Goal: Find specific page/section: Find specific page/section

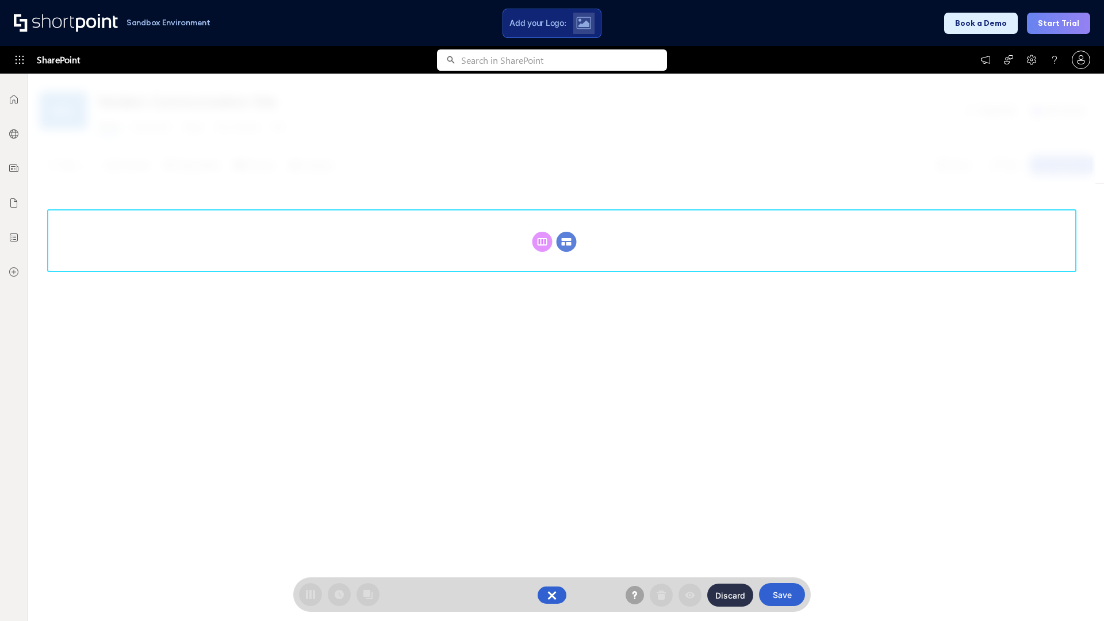
scroll to position [158, 0]
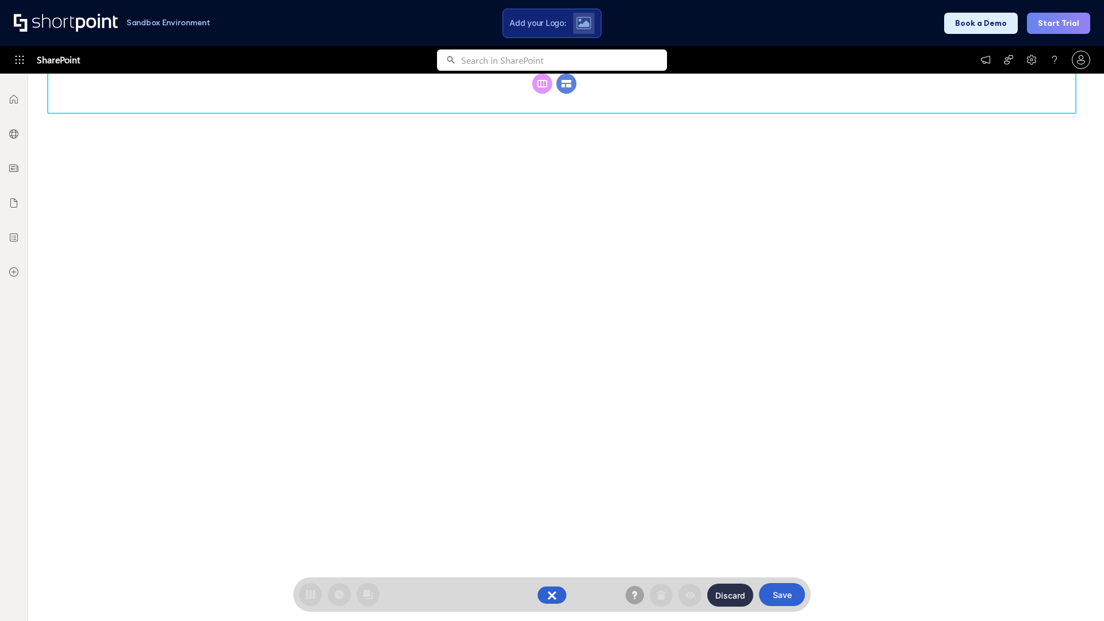
click at [566, 94] on circle at bounding box center [566, 84] width 20 height 20
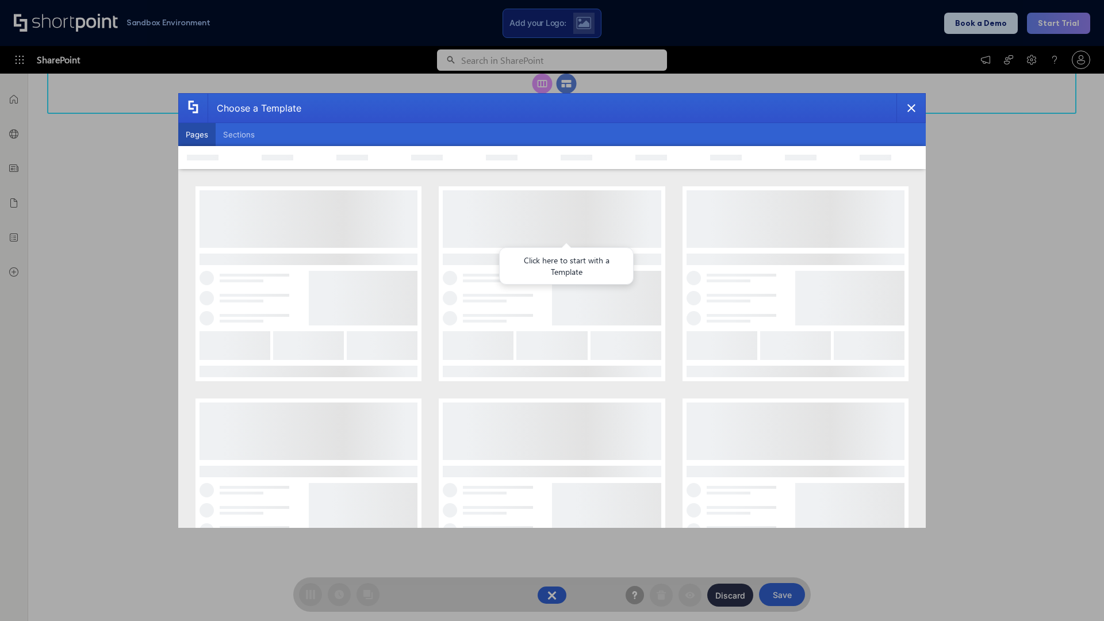
scroll to position [0, 0]
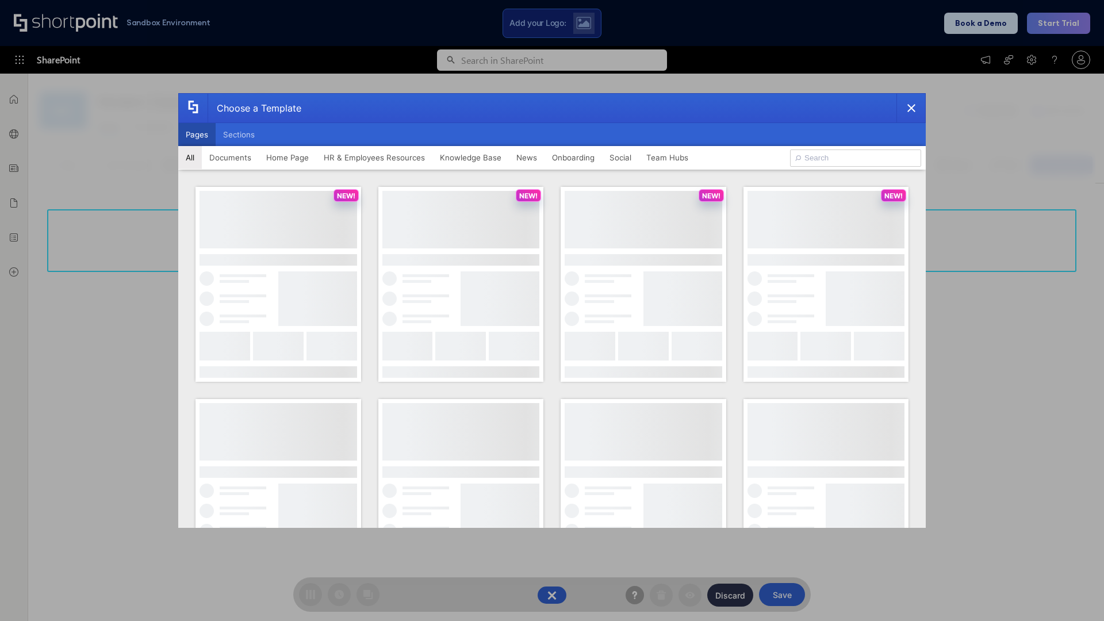
click at [197, 134] on button "Pages" at bounding box center [196, 134] width 37 height 23
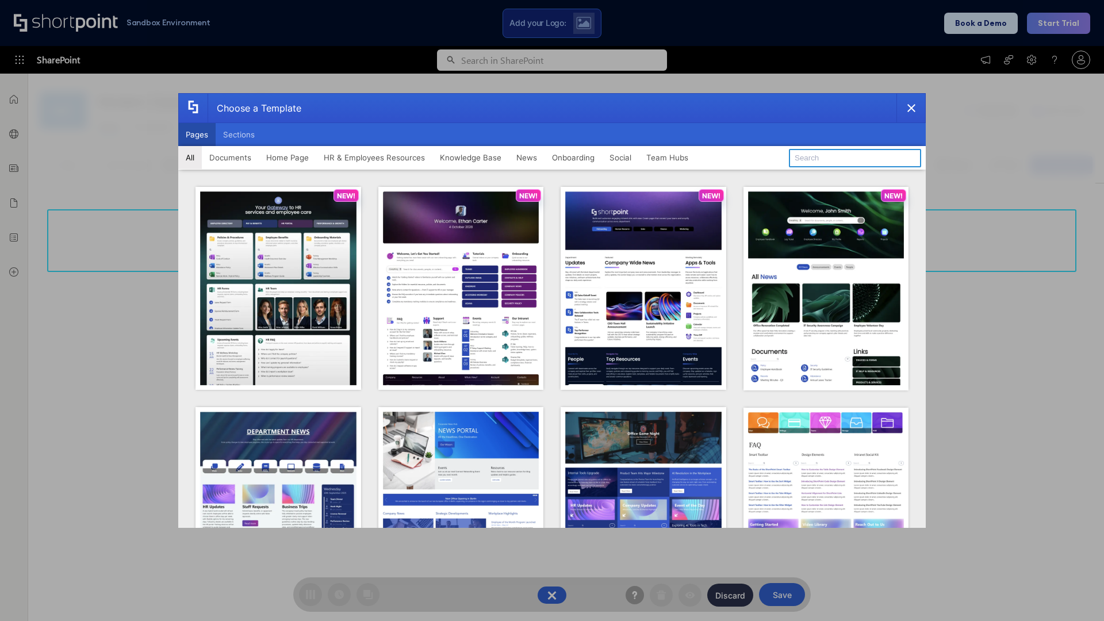
type input "HR 8"
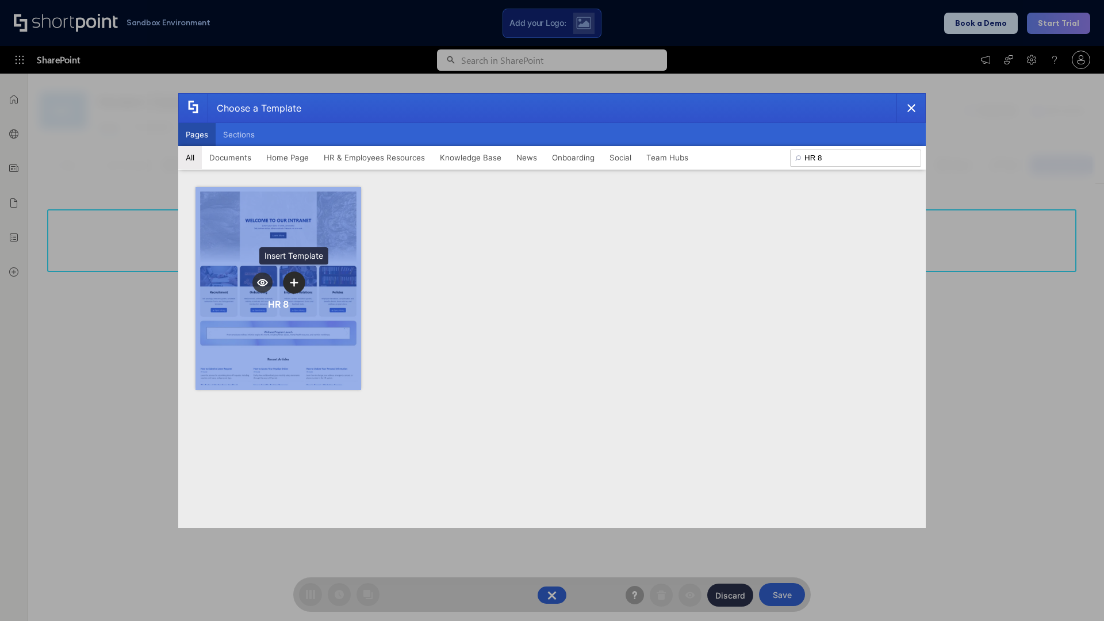
click at [294, 282] on icon "template selector" at bounding box center [294, 282] width 8 height 8
